Goal: Task Accomplishment & Management: Complete application form

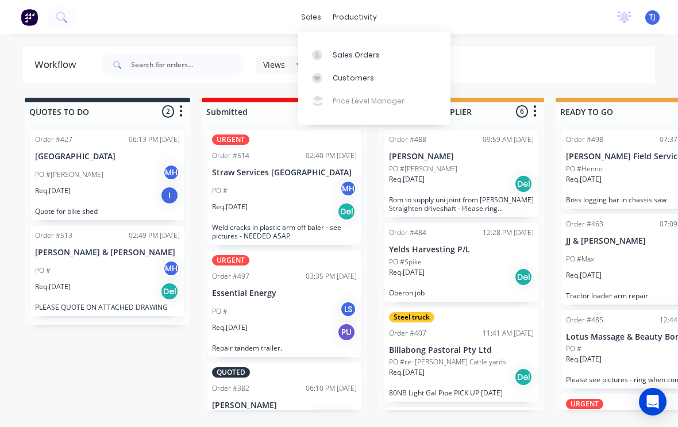
click at [531, 51] on div "Views Save new view None (Default) edit Active jobs edit Ready for PU and Del e…" at bounding box center [377, 65] width 557 height 34
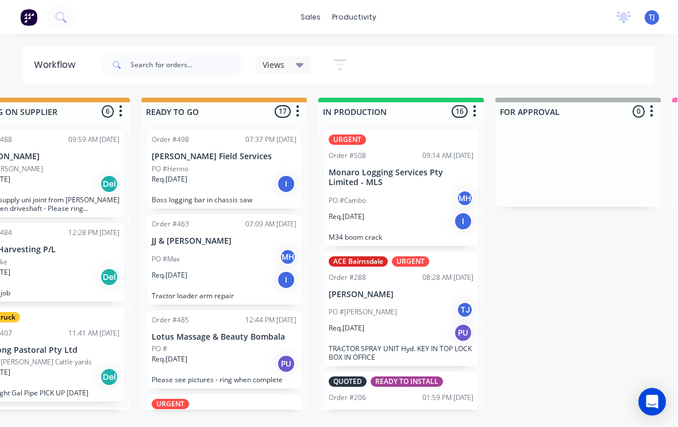
scroll to position [0, 414]
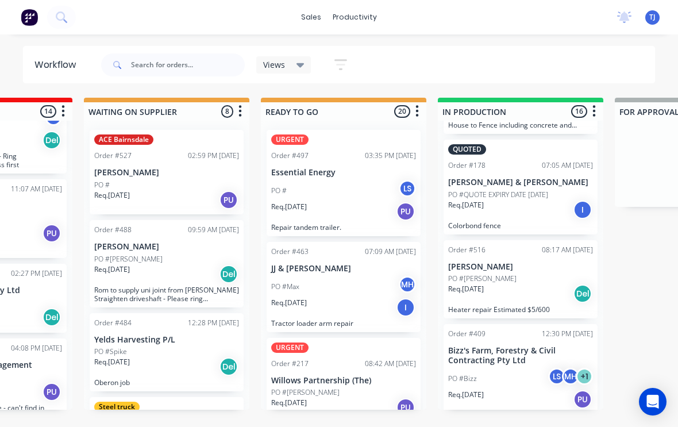
scroll to position [109, 0]
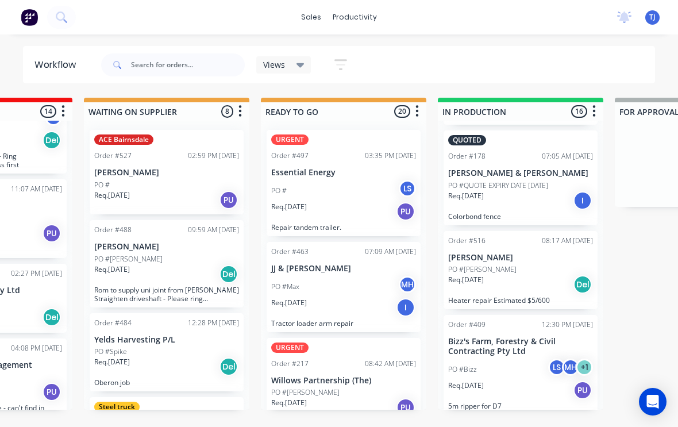
click at [541, 271] on div "PO #Denis" at bounding box center [520, 269] width 145 height 10
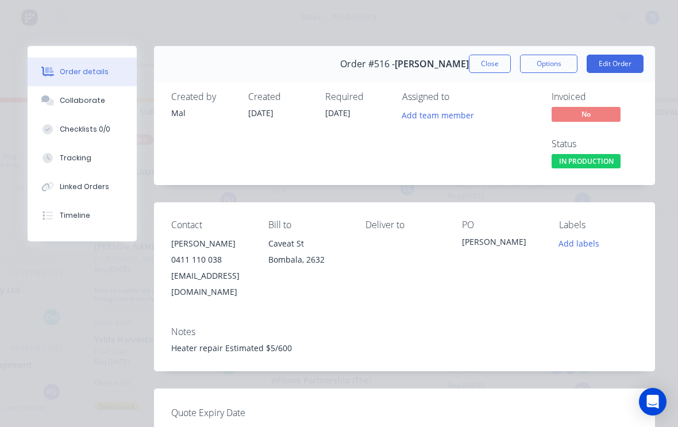
click at [628, 60] on button "Edit Order" at bounding box center [615, 64] width 57 height 18
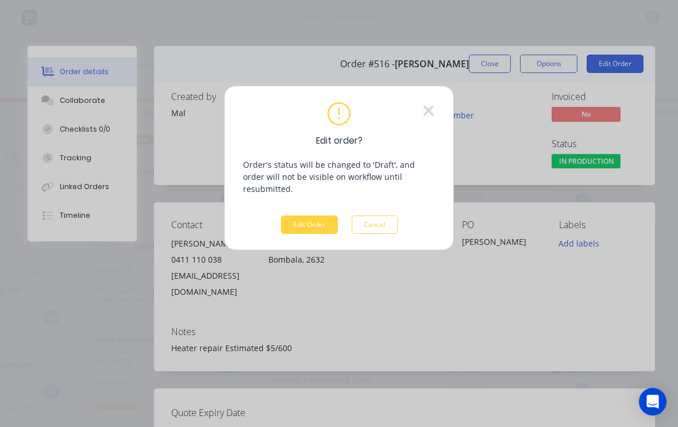
click at [318, 216] on button "Edit Order" at bounding box center [309, 225] width 57 height 18
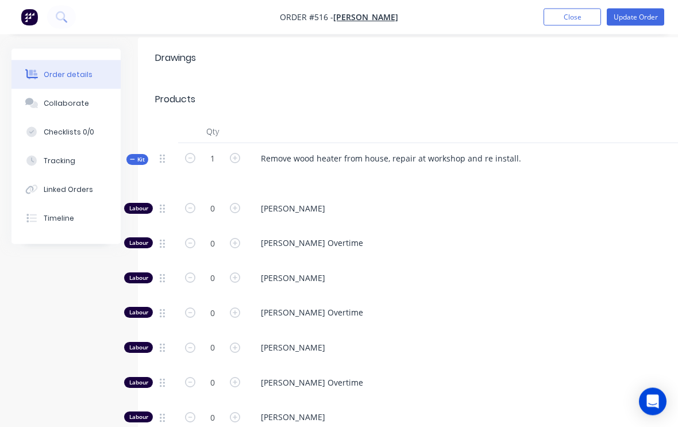
scroll to position [387, 0]
click at [226, 217] on input "0" at bounding box center [213, 208] width 30 height 17
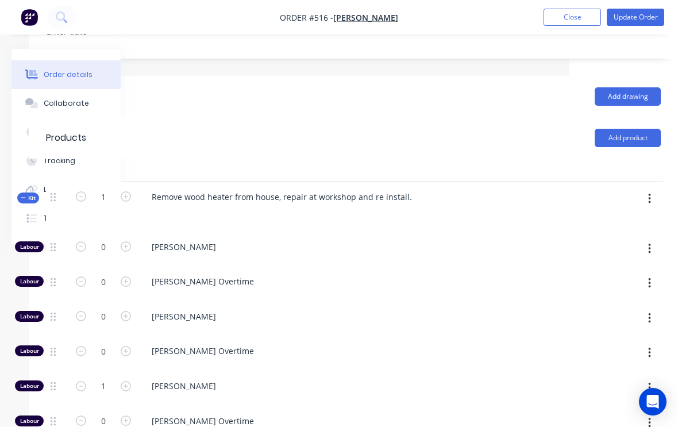
scroll to position [348, 121]
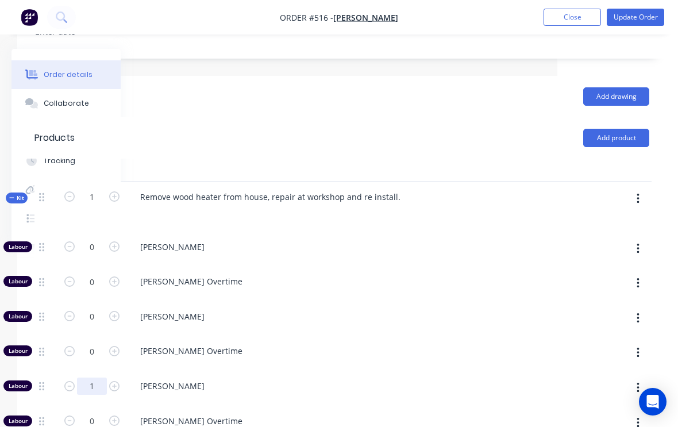
type input "1"
click at [644, 189] on button "button" at bounding box center [638, 199] width 27 height 21
click at [610, 221] on div "Add product to kit" at bounding box center [597, 229] width 89 height 17
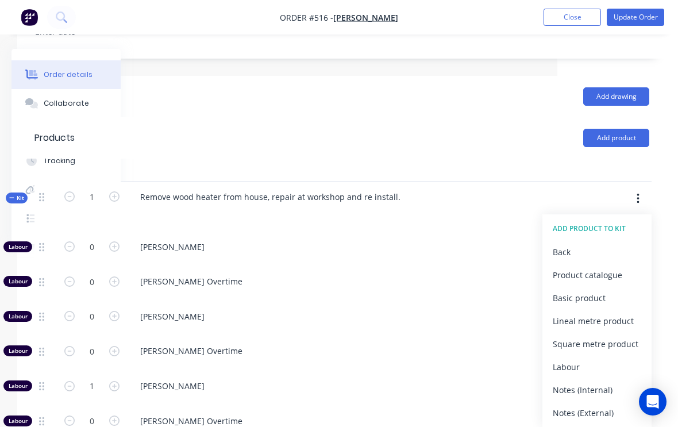
click at [611, 267] on div "Product catalogue" at bounding box center [597, 275] width 89 height 17
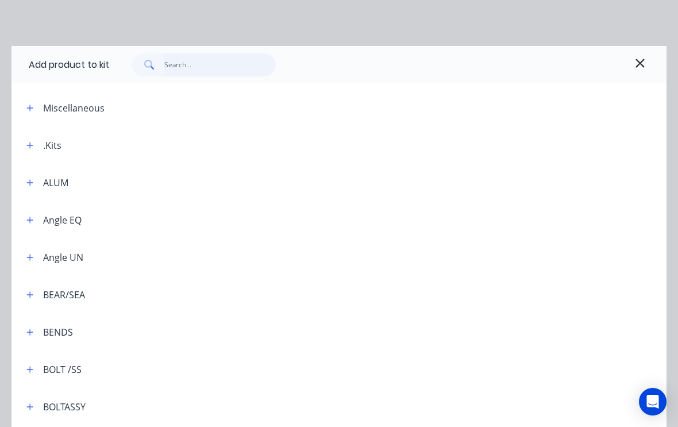
click at [201, 65] on input "text" at bounding box center [220, 64] width 112 height 23
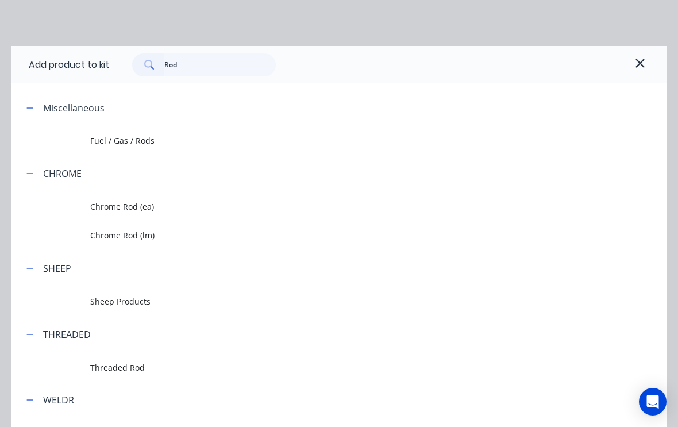
scroll to position [0, 0]
click at [213, 62] on input "Rod" at bounding box center [220, 64] width 112 height 23
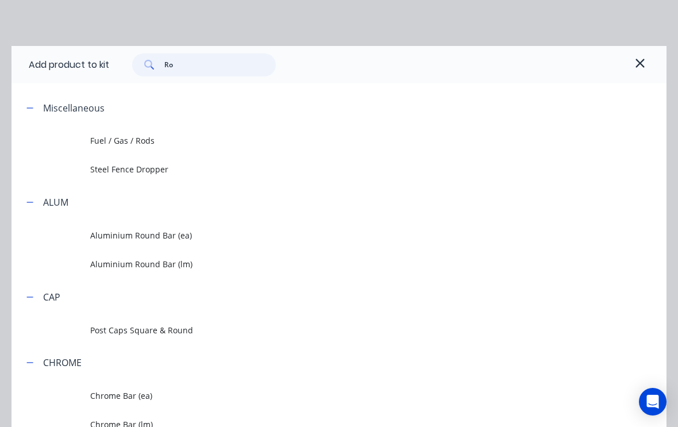
type input "R"
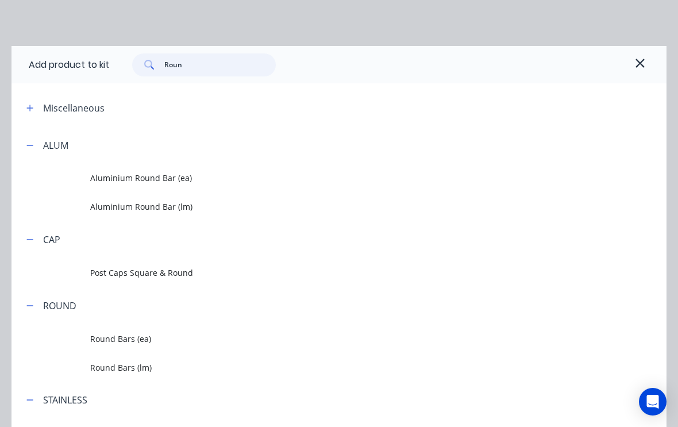
type input "Round"
click at [116, 364] on span "Round Bars (lm)" at bounding box center [321, 368] width 462 height 12
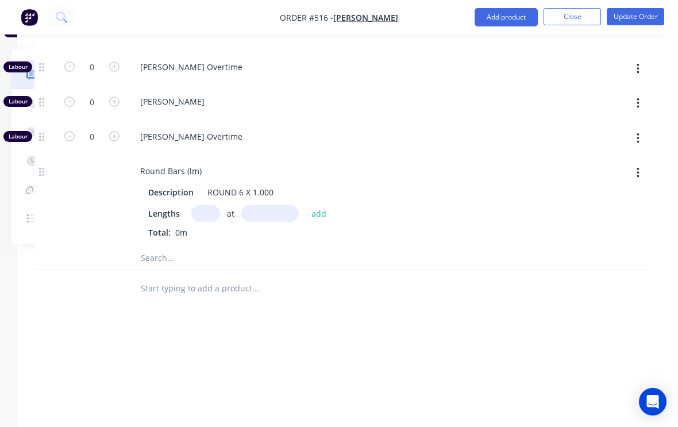
scroll to position [668, 121]
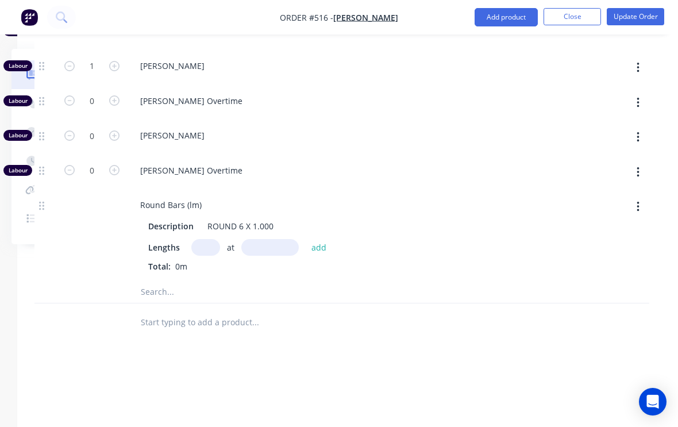
click at [207, 239] on input "text" at bounding box center [205, 247] width 29 height 17
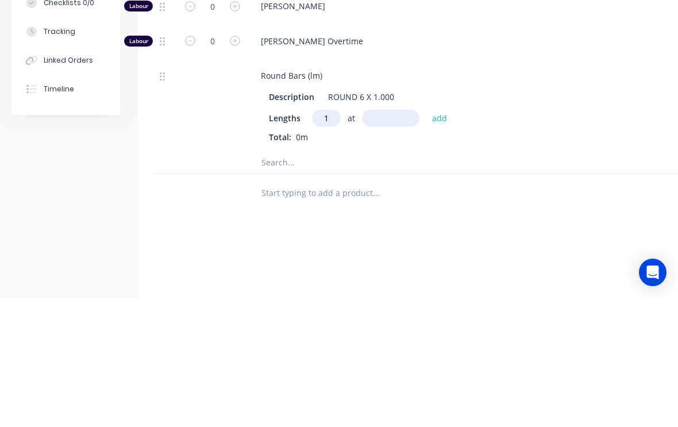
type input "1"
click at [391, 239] on input "text" at bounding box center [390, 247] width 57 height 17
type input "500"
click at [448, 240] on button "add" at bounding box center [439, 248] width 27 height 16
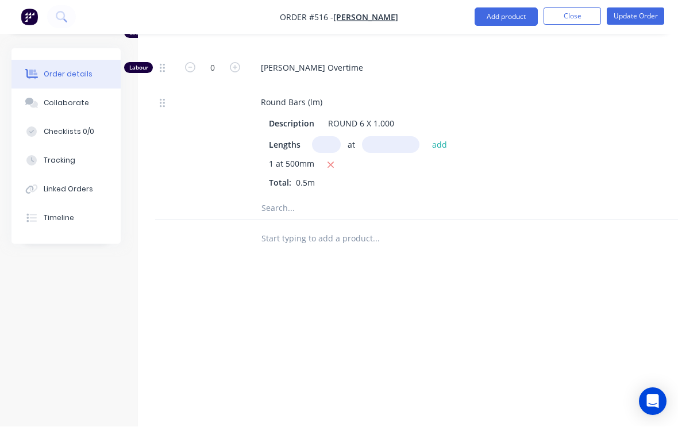
click at [637, 14] on button "Update Order" at bounding box center [635, 16] width 57 height 17
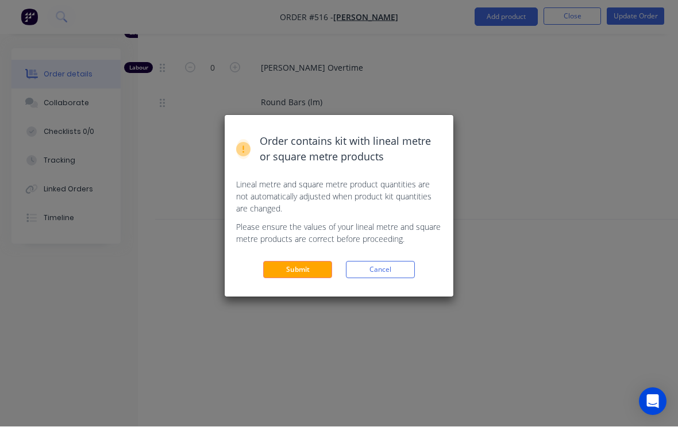
click at [316, 264] on button "Submit" at bounding box center [297, 270] width 69 height 17
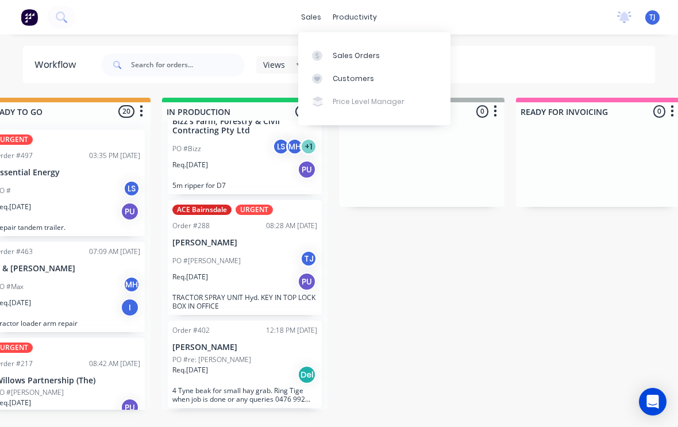
scroll to position [243, 0]
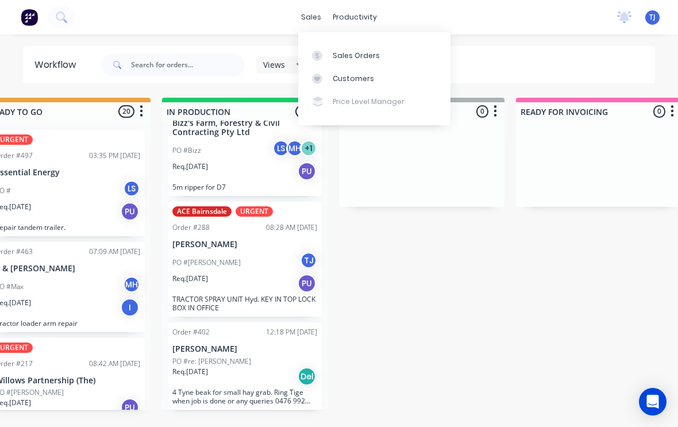
click at [374, 51] on div "Sales Orders" at bounding box center [356, 56] width 47 height 10
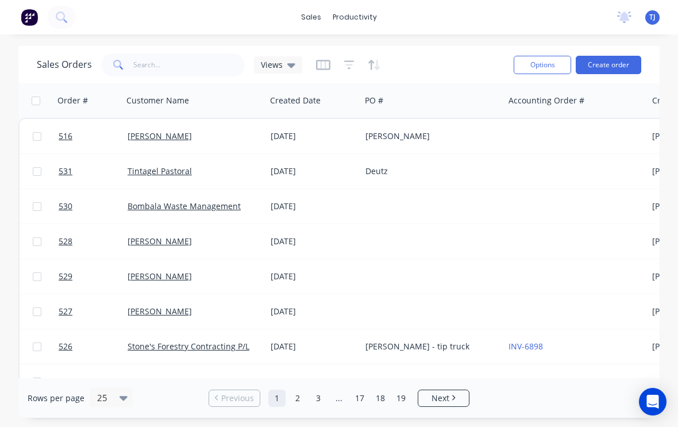
click at [616, 66] on button "Create order" at bounding box center [609, 65] width 66 height 18
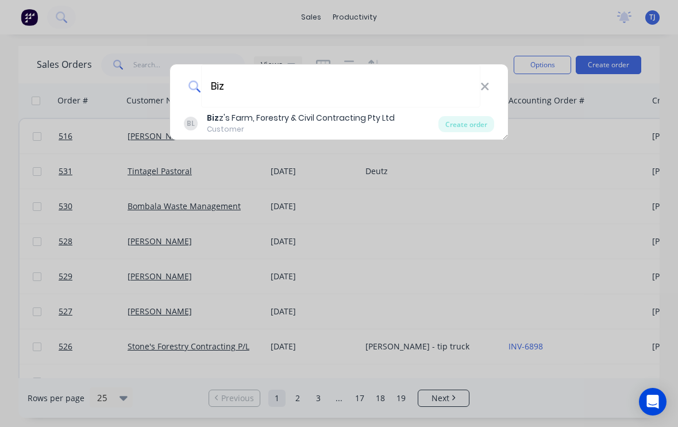
type input "Biz"
click at [471, 118] on div "Create order" at bounding box center [467, 124] width 56 height 16
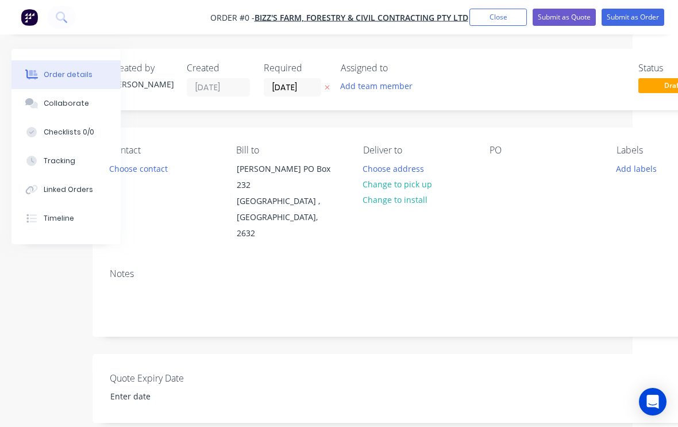
scroll to position [0, 97]
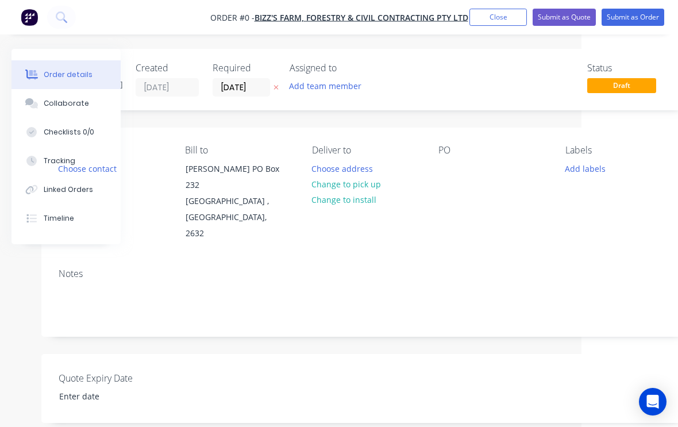
click at [374, 182] on button "Change to pick up" at bounding box center [347, 184] width 82 height 16
click at [459, 152] on div "PO" at bounding box center [493, 150] width 108 height 11
click at [451, 151] on div "PO" at bounding box center [493, 150] width 108 height 11
click at [452, 147] on div "PO" at bounding box center [493, 150] width 108 height 11
click at [452, 150] on div "PO" at bounding box center [493, 150] width 108 height 11
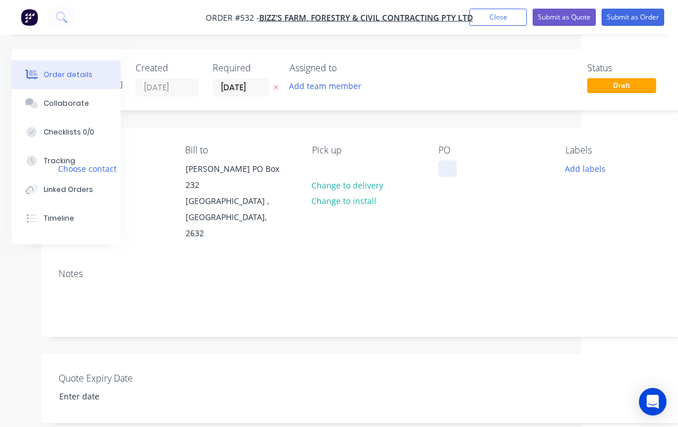
click at [456, 175] on div at bounding box center [448, 168] width 18 height 17
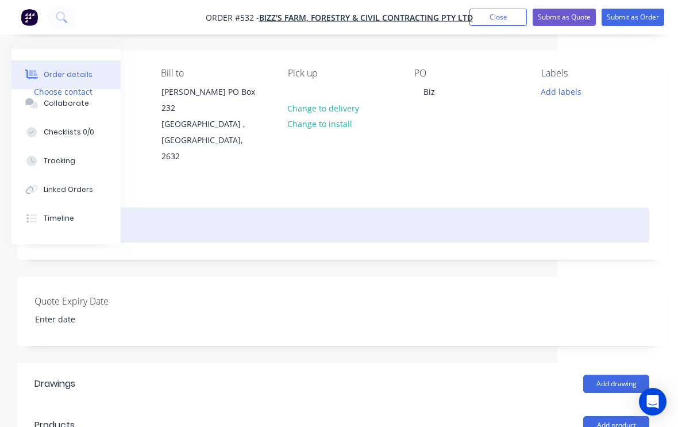
click at [161, 207] on div at bounding box center [341, 224] width 615 height 35
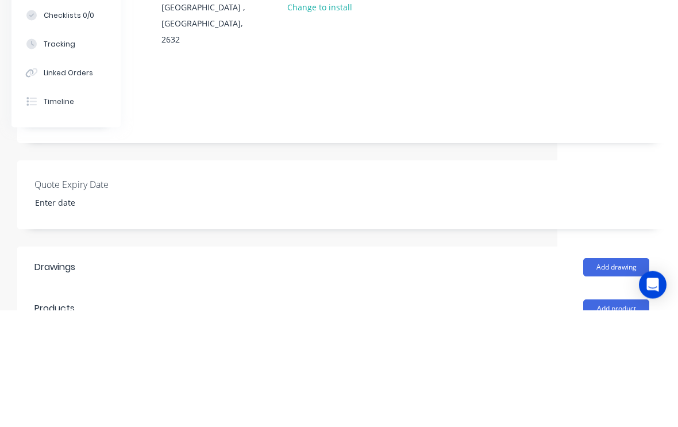
scroll to position [194, 121]
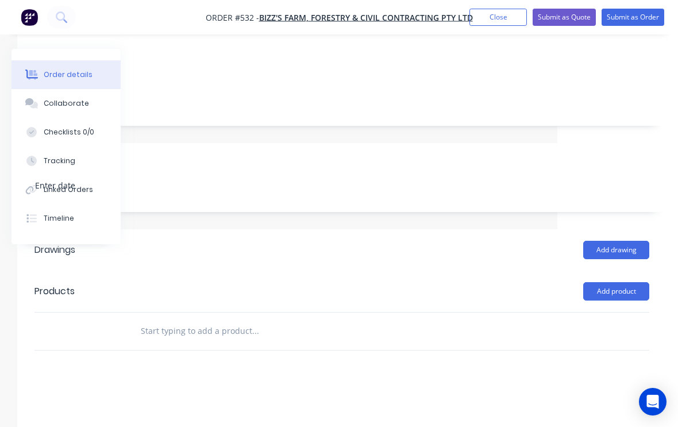
click at [250, 320] on input "text" at bounding box center [255, 331] width 230 height 23
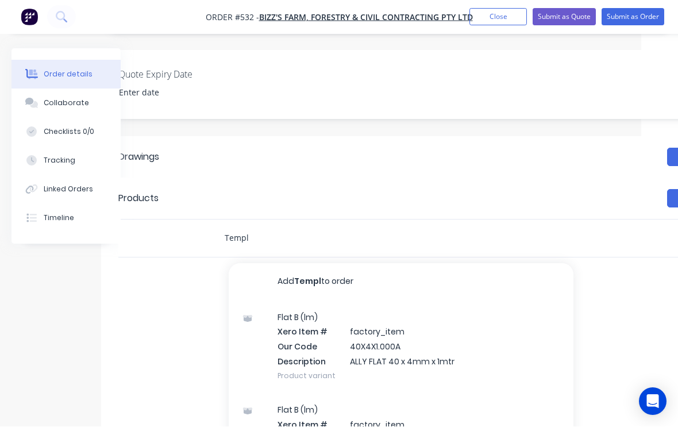
scroll to position [304, 37]
click at [284, 226] on input "Templ" at bounding box center [339, 237] width 230 height 23
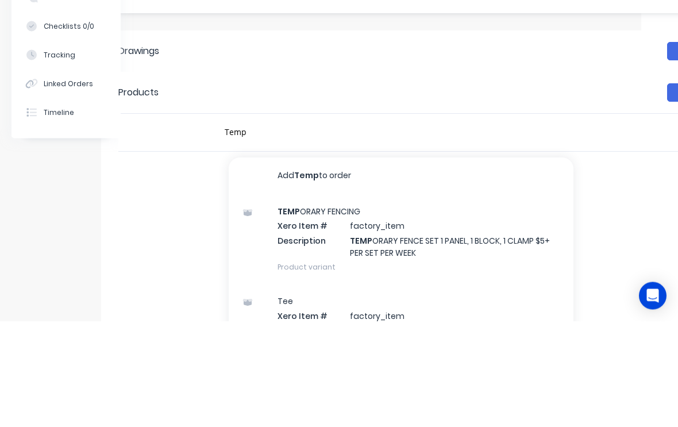
scroll to position [317, 37]
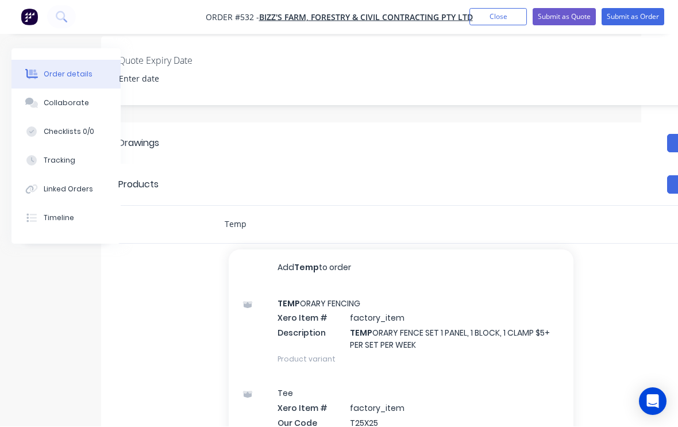
click at [271, 213] on input "Temp" at bounding box center [339, 224] width 230 height 23
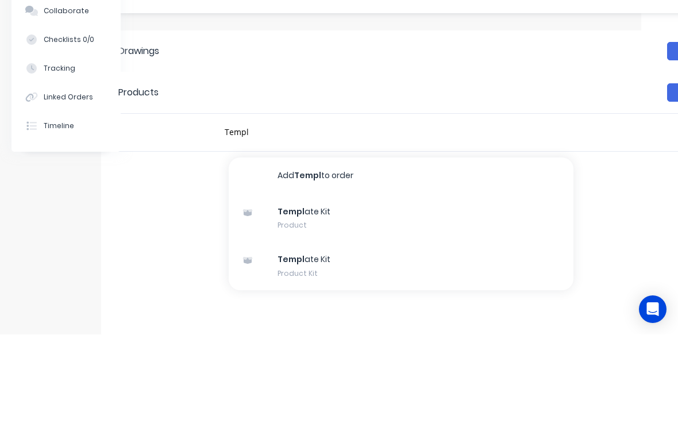
scroll to position [303, 37]
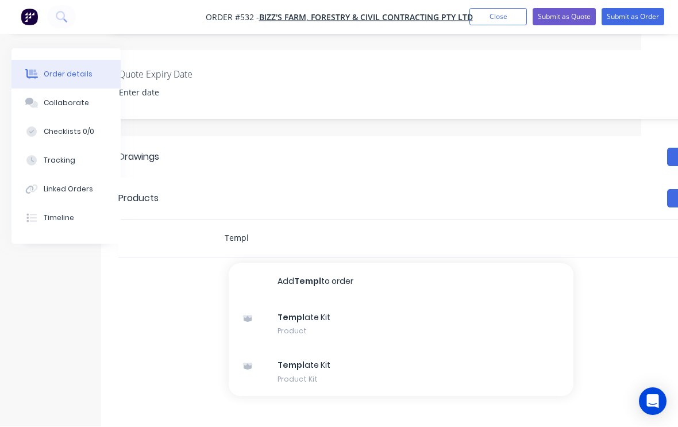
type input "Templ"
click at [314, 352] on div "Templ ate Kit Product Kit" at bounding box center [401, 372] width 345 height 48
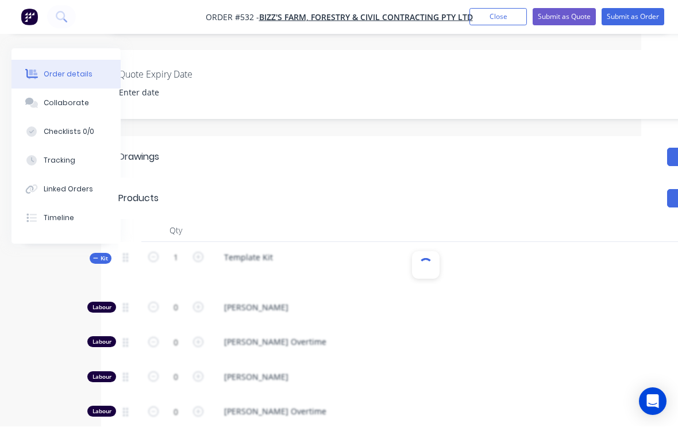
scroll to position [304, 37]
click at [274, 249] on div "Template Kit" at bounding box center [248, 257] width 67 height 17
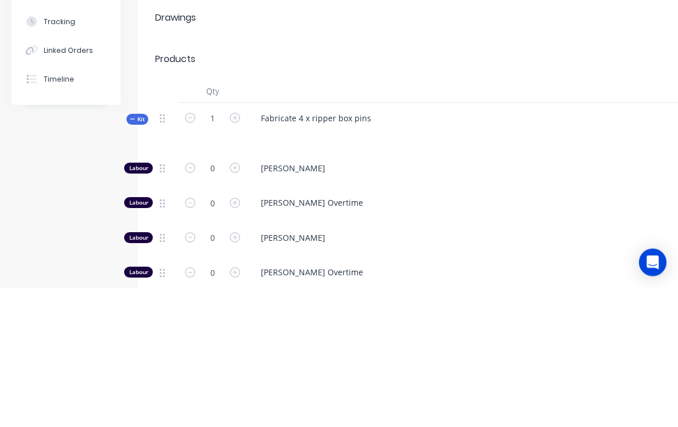
scroll to position [443, 0]
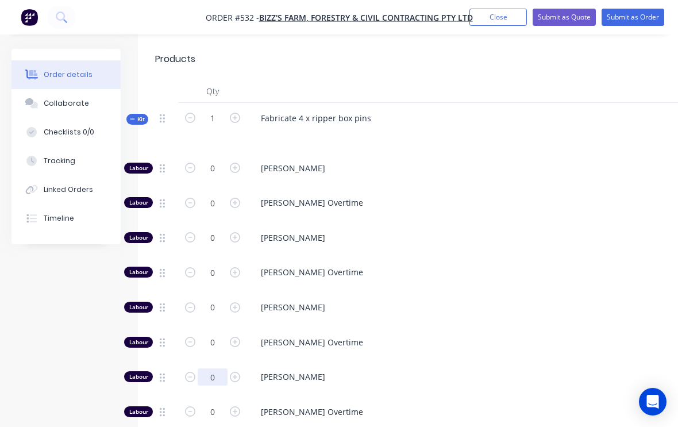
click at [223, 177] on input "0" at bounding box center [213, 168] width 30 height 17
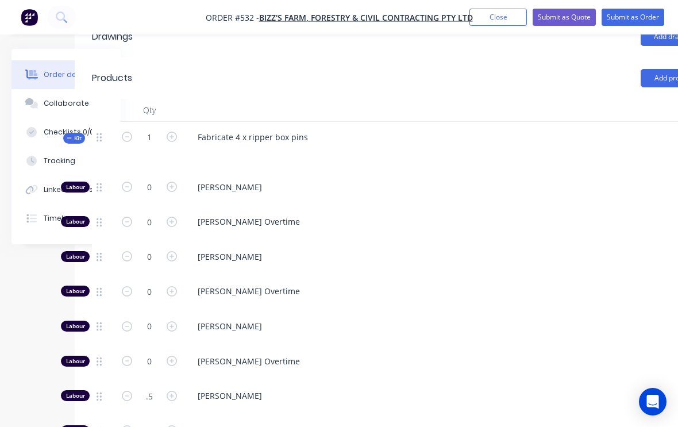
scroll to position [424, 121]
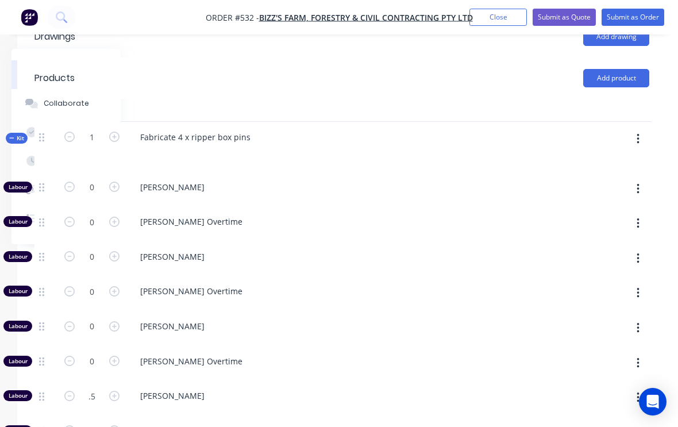
click at [648, 129] on button "button" at bounding box center [638, 139] width 27 height 21
type input "0.5"
click at [603, 161] on div "Add product to kit" at bounding box center [597, 169] width 89 height 17
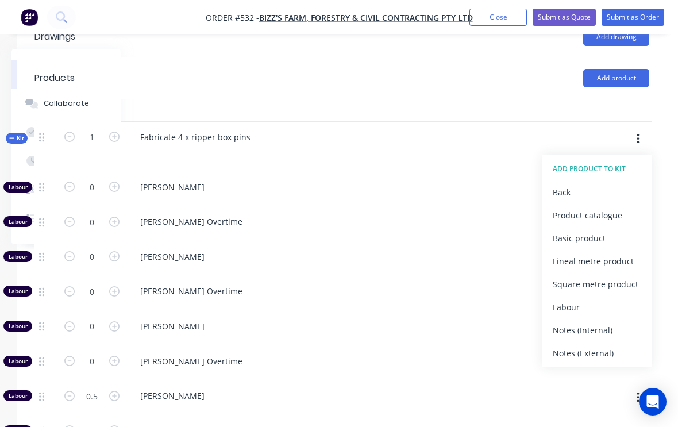
click at [613, 207] on div "Product catalogue" at bounding box center [597, 215] width 89 height 17
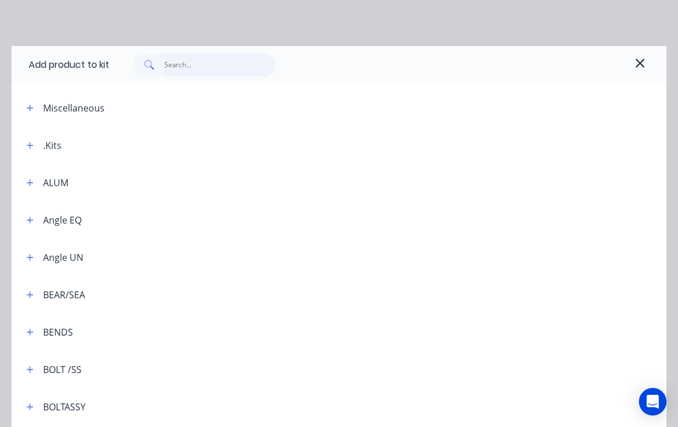
click at [202, 57] on input "text" at bounding box center [220, 64] width 112 height 23
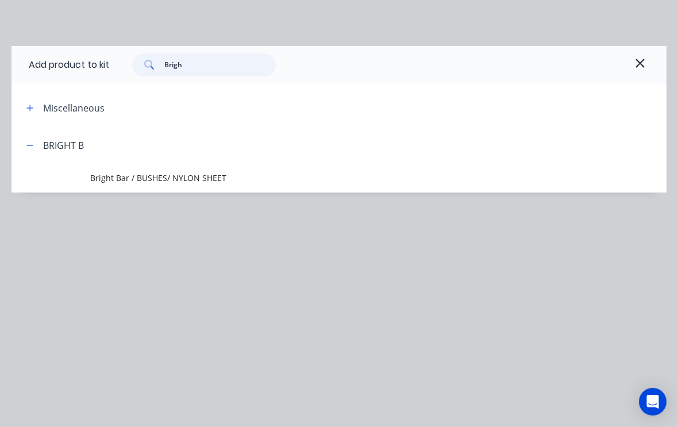
type input "Bright"
click at [176, 179] on span "Bright Bar / BUSHES/ NYLON SHEET" at bounding box center [321, 178] width 462 height 12
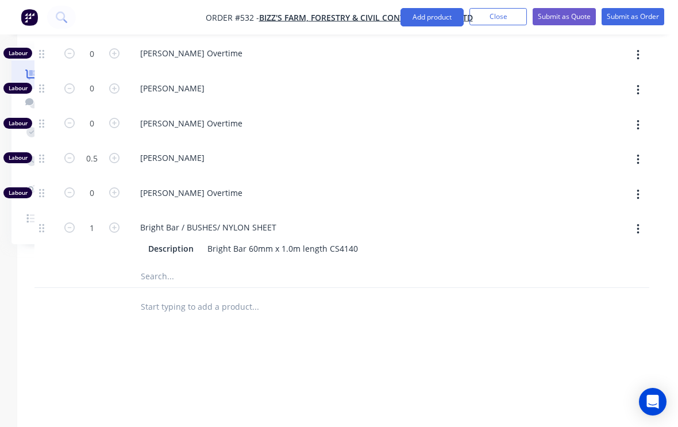
scroll to position [660, 121]
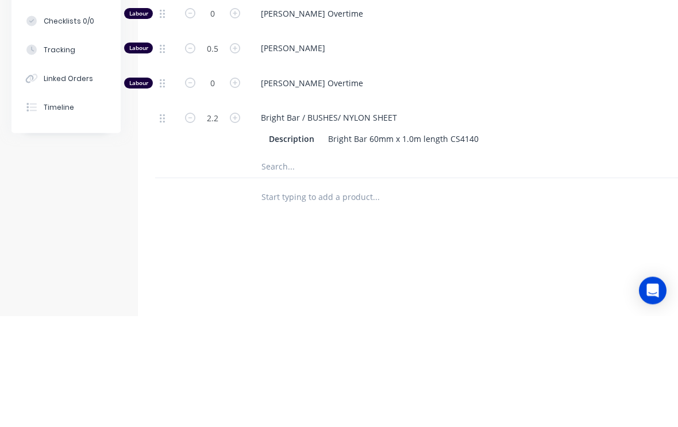
scroll to position [730, 0]
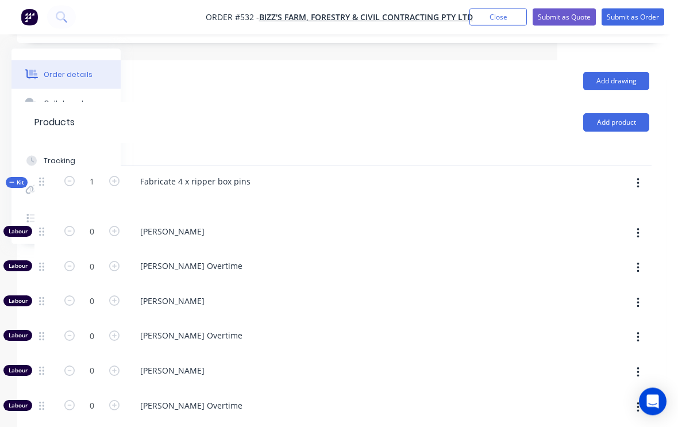
type input "2.2"
click at [636, 174] on button "button" at bounding box center [638, 184] width 27 height 21
click at [611, 205] on div "Add product to kit" at bounding box center [597, 213] width 89 height 17
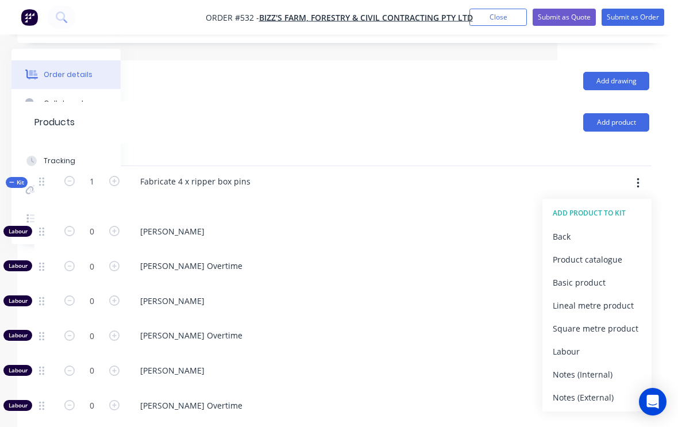
click at [616, 251] on div "Product catalogue" at bounding box center [597, 259] width 89 height 17
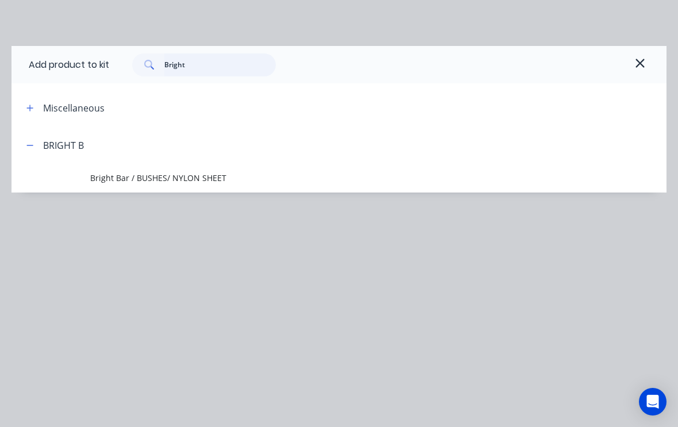
click at [207, 57] on input "Bright" at bounding box center [220, 64] width 112 height 23
click at [219, 56] on input "Bright" at bounding box center [220, 64] width 112 height 23
click at [208, 69] on input "Bright" at bounding box center [220, 64] width 112 height 23
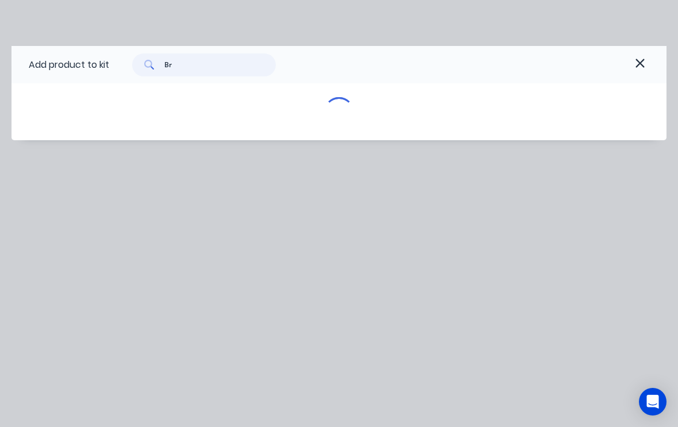
type input "B"
type input "2"
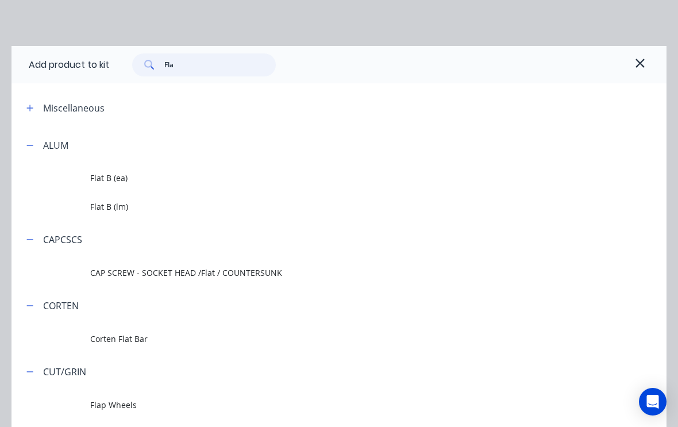
type input "Flat"
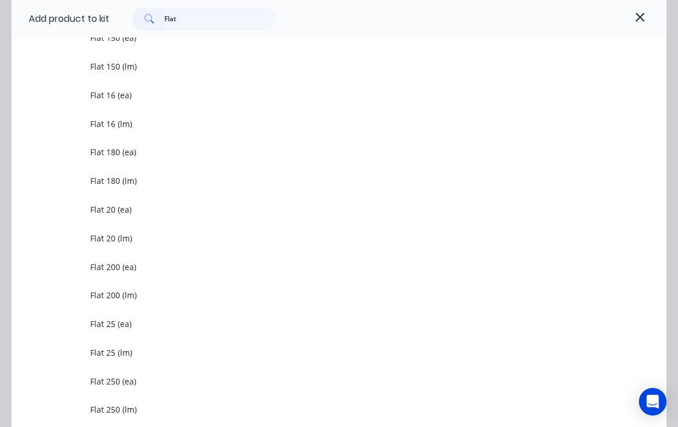
scroll to position [653, 0]
click at [132, 291] on span "Flat 200 (lm)" at bounding box center [321, 295] width 462 height 12
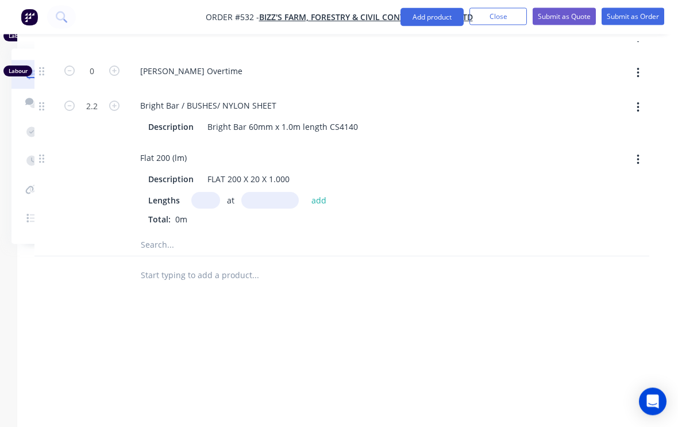
scroll to position [755, 121]
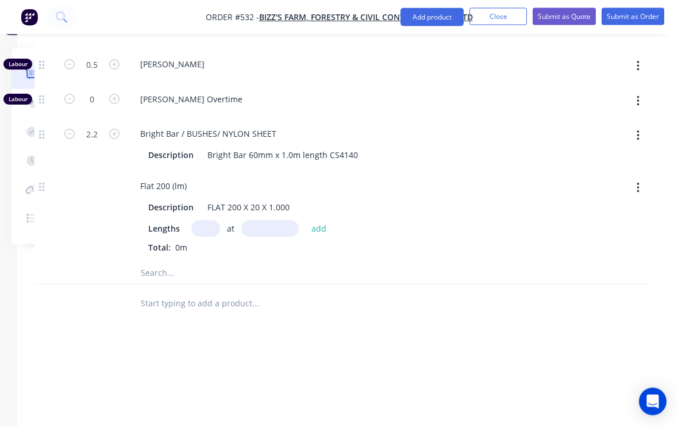
click at [208, 221] on input "text" at bounding box center [205, 229] width 29 height 17
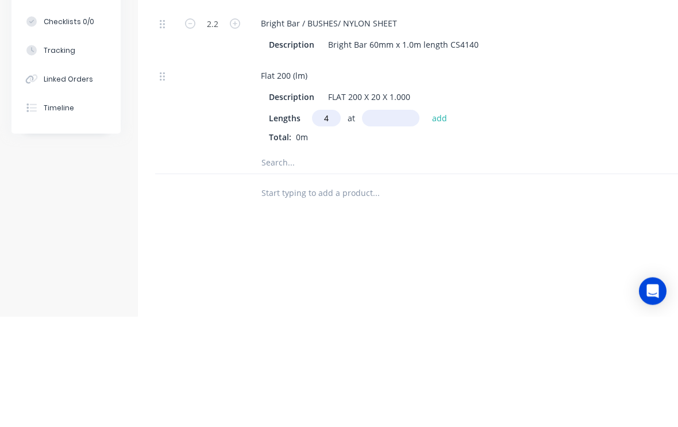
type input "4"
click at [389, 221] on input "text" at bounding box center [390, 229] width 57 height 17
type input "75"
click at [446, 221] on button "add" at bounding box center [439, 229] width 27 height 16
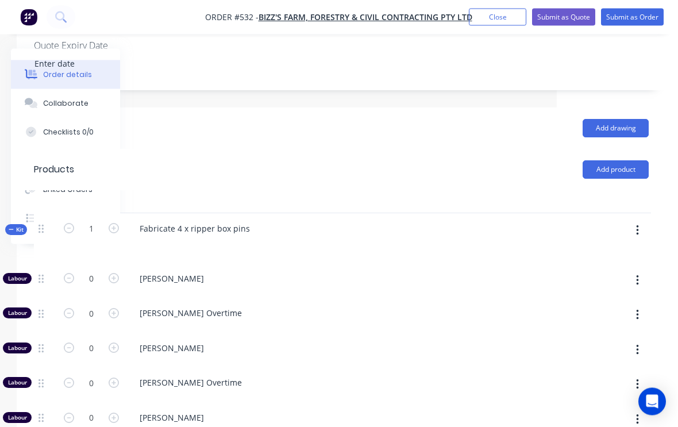
scroll to position [334, 121]
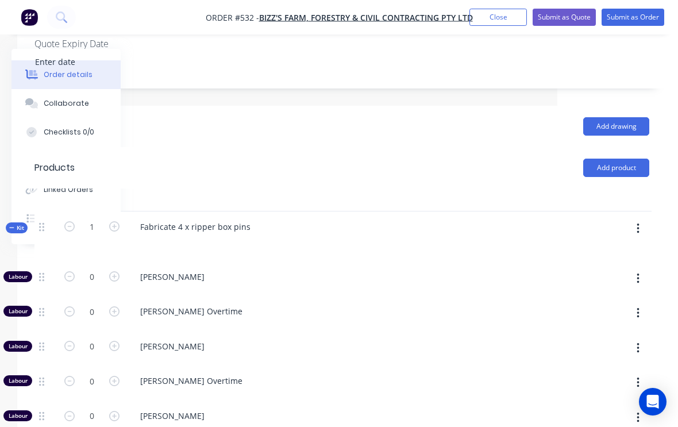
click at [641, 218] on button "button" at bounding box center [638, 228] width 27 height 21
click at [599, 251] on div "Add product to kit" at bounding box center [597, 259] width 89 height 17
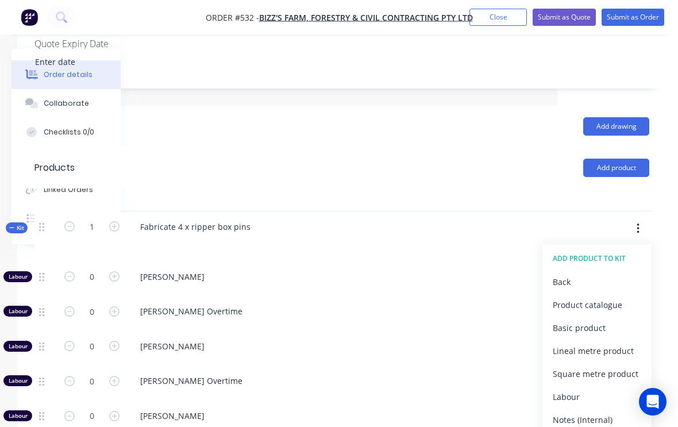
click at [604, 297] on div "Product catalogue" at bounding box center [597, 305] width 89 height 17
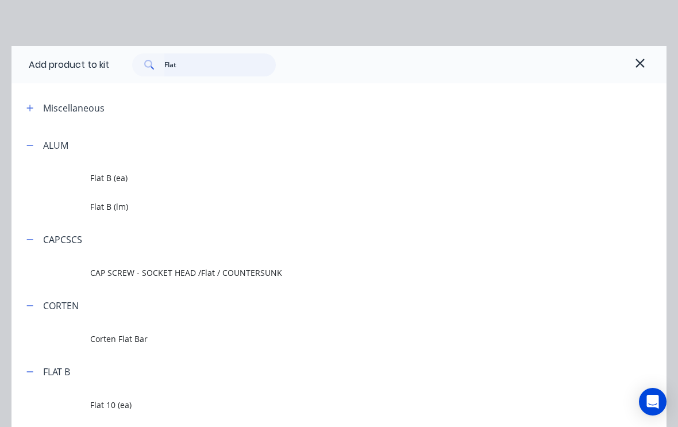
click at [206, 57] on input "Flat" at bounding box center [220, 64] width 112 height 23
click at [216, 57] on input "Flat" at bounding box center [220, 64] width 112 height 23
click at [216, 73] on input "Flat" at bounding box center [220, 64] width 112 height 23
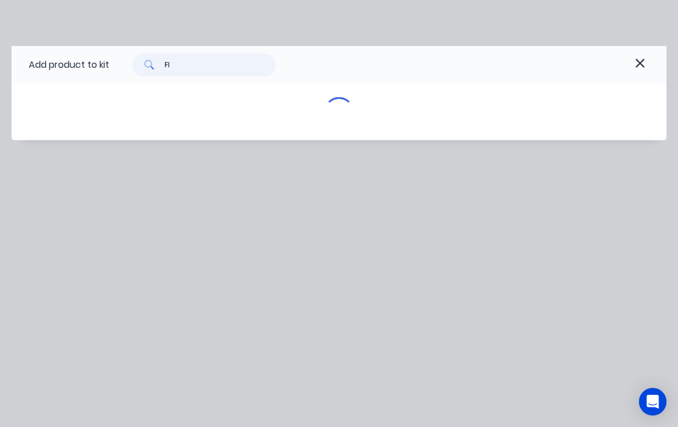
type input "F"
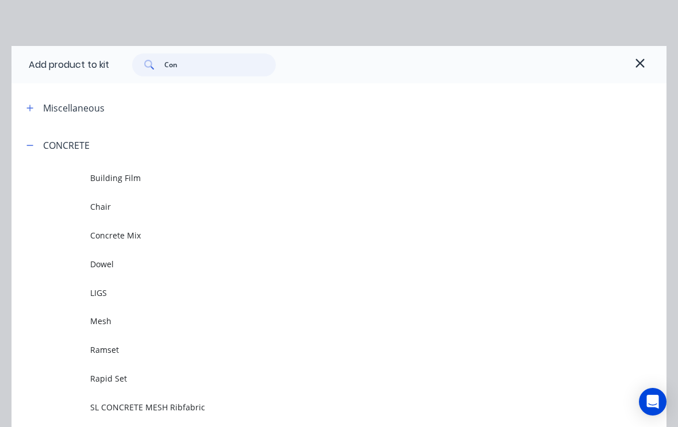
type input "Cons"
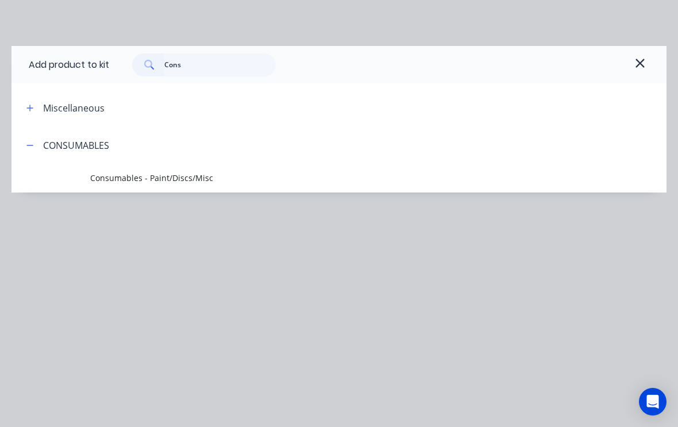
click at [188, 175] on span "Consumables - Paint/Discs/Misc" at bounding box center [321, 178] width 462 height 12
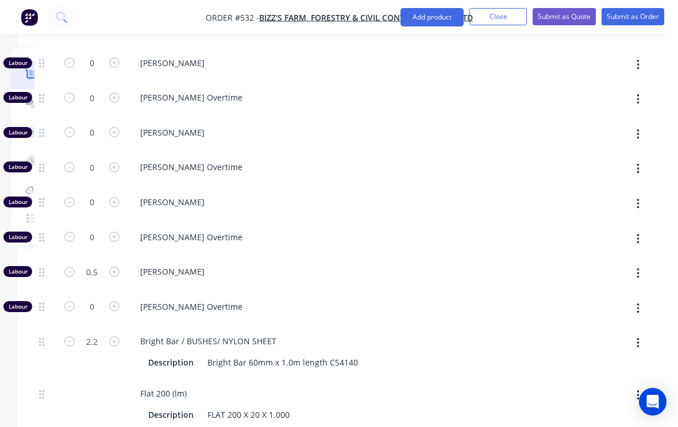
scroll to position [548, 121]
click at [116, 232] on icon "button" at bounding box center [114, 237] width 10 height 10
click at [72, 232] on icon "button" at bounding box center [69, 237] width 10 height 10
type input "0"
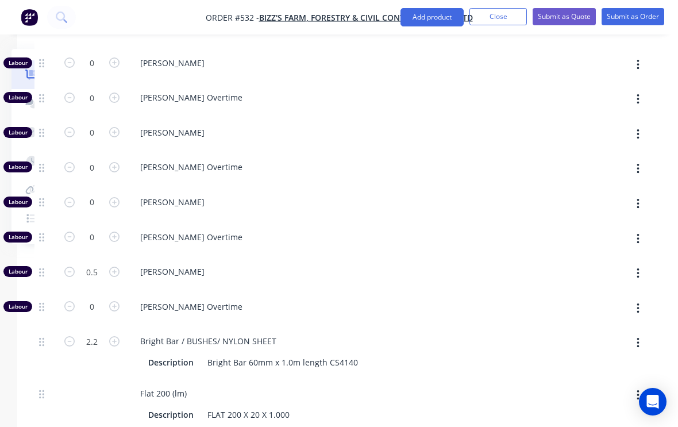
click at [121, 195] on button "button" at bounding box center [114, 201] width 15 height 12
type input "1"
click at [99, 72] on input "0" at bounding box center [92, 63] width 30 height 17
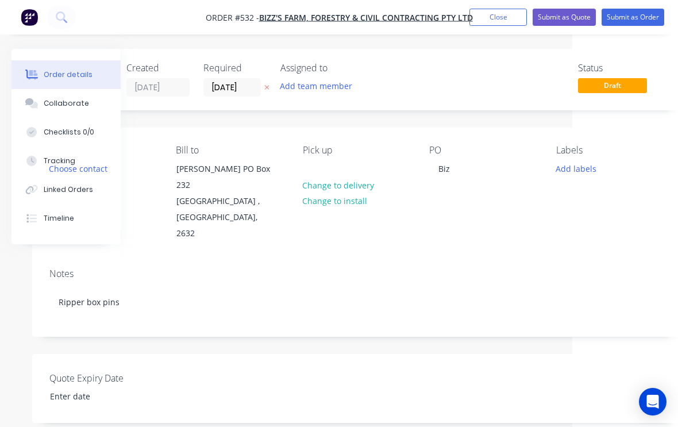
scroll to position [0, 121]
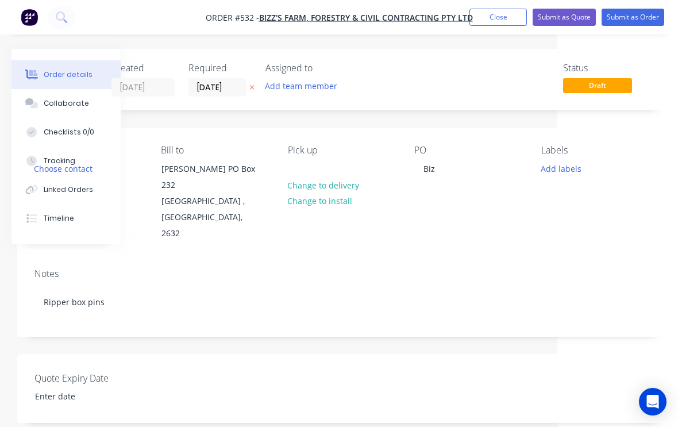
click at [637, 13] on button "Submit as Order" at bounding box center [633, 17] width 63 height 17
type input "0.75"
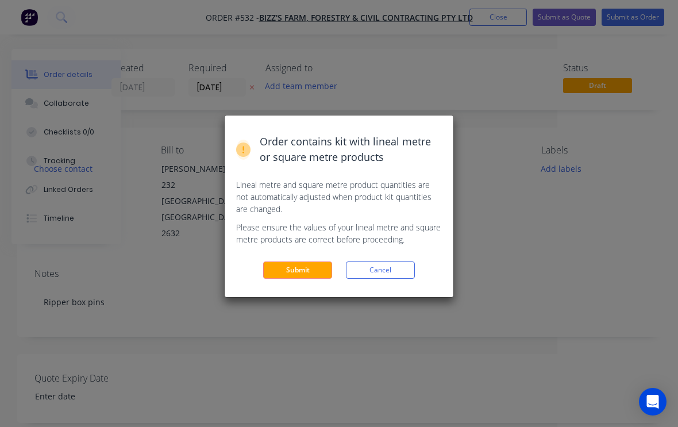
click at [310, 268] on button "Submit" at bounding box center [297, 270] width 69 height 17
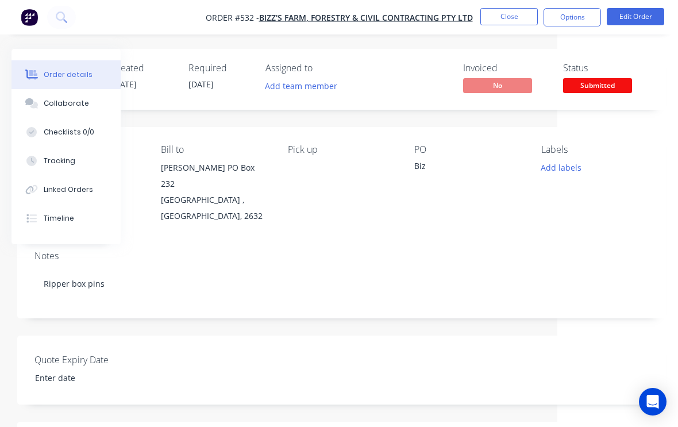
click at [567, 170] on button "Add labels" at bounding box center [561, 168] width 53 height 16
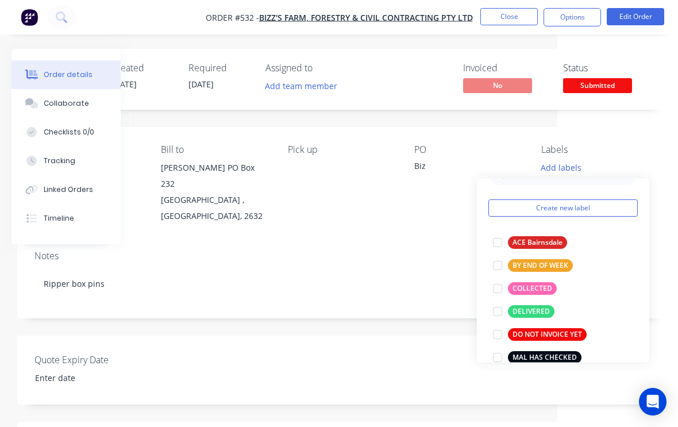
scroll to position [28, 0]
click at [503, 286] on div at bounding box center [497, 289] width 23 height 23
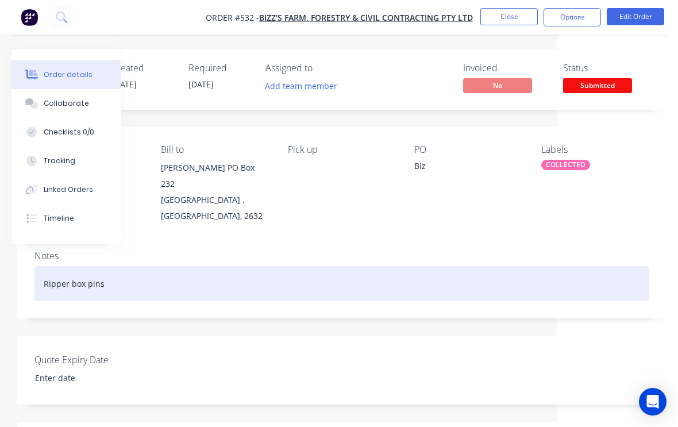
click at [412, 275] on div "Ripper box pins" at bounding box center [341, 283] width 615 height 35
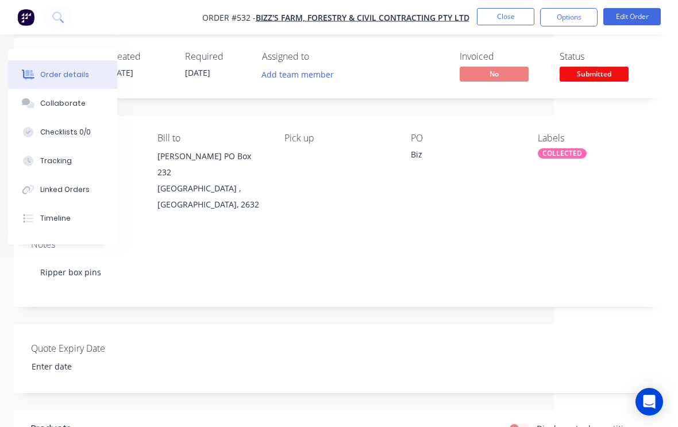
scroll to position [0, 121]
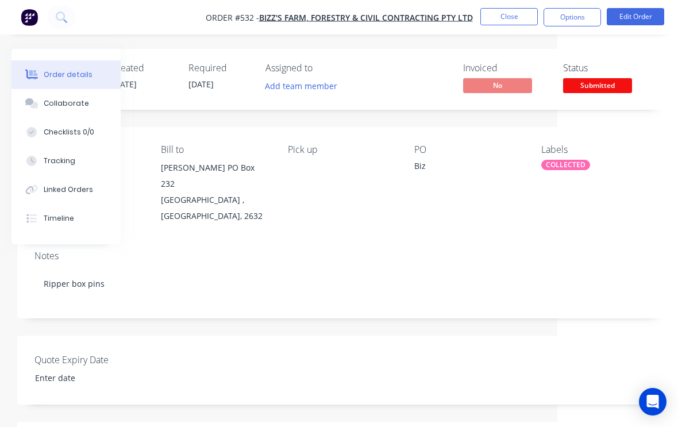
click at [514, 15] on button "Close" at bounding box center [508, 16] width 57 height 17
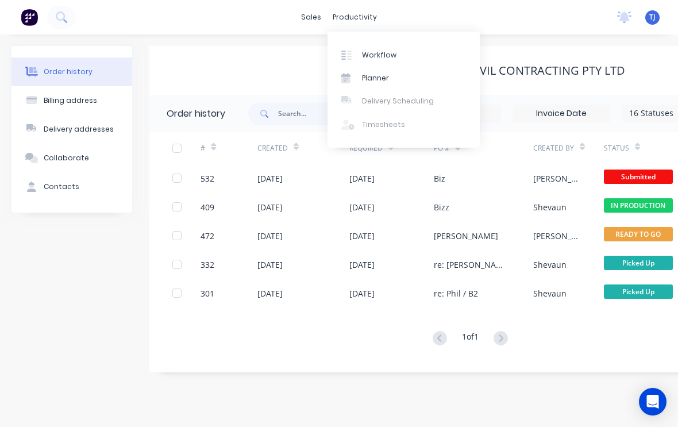
click at [396, 48] on link "Workflow" at bounding box center [404, 54] width 152 height 23
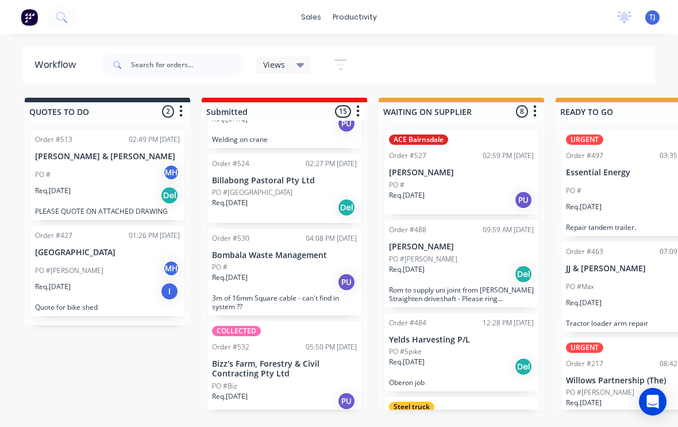
scroll to position [1090, 0]
click at [314, 392] on div "Req. 02/09/25 PU" at bounding box center [284, 402] width 145 height 20
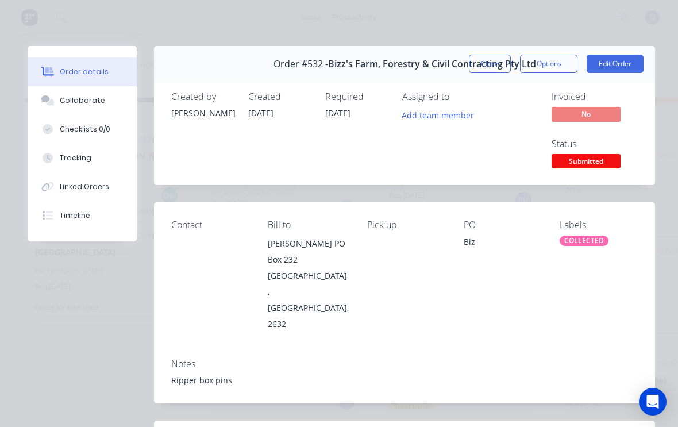
click at [493, 70] on button "Close" at bounding box center [490, 64] width 42 height 18
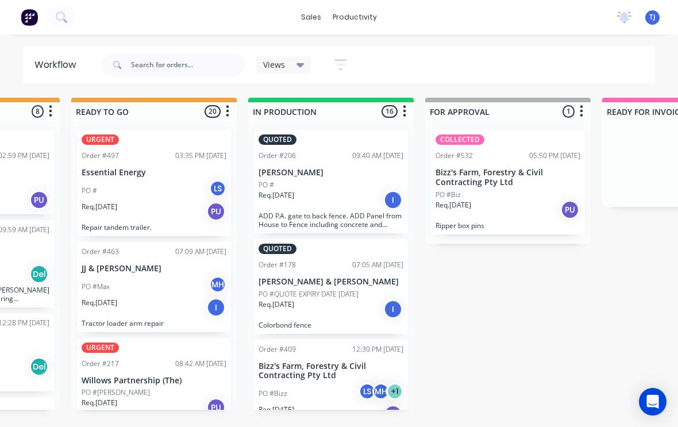
scroll to position [981, 0]
click at [508, 305] on div "QUOTES TO DO 2 Order #513 02:49 PM 01/09/25 Matt Delaney & Helen Wheeler PO # M…" at bounding box center [465, 254] width 1917 height 312
click at [655, 17] on span "TJ" at bounding box center [652, 17] width 6 height 10
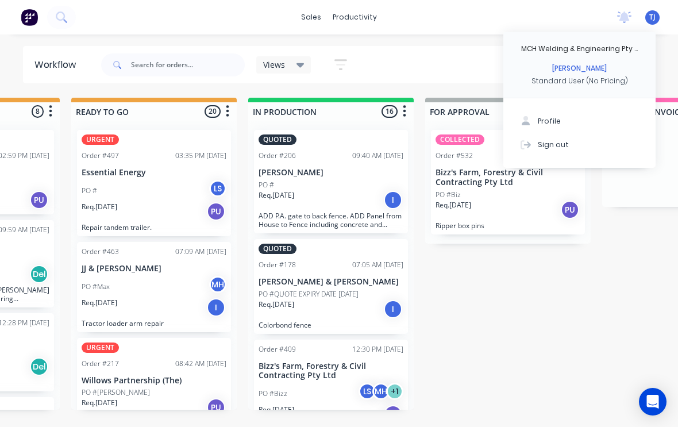
click at [567, 145] on button "Sign out" at bounding box center [579, 144] width 152 height 23
